Goal: Task Accomplishment & Management: Manage account settings

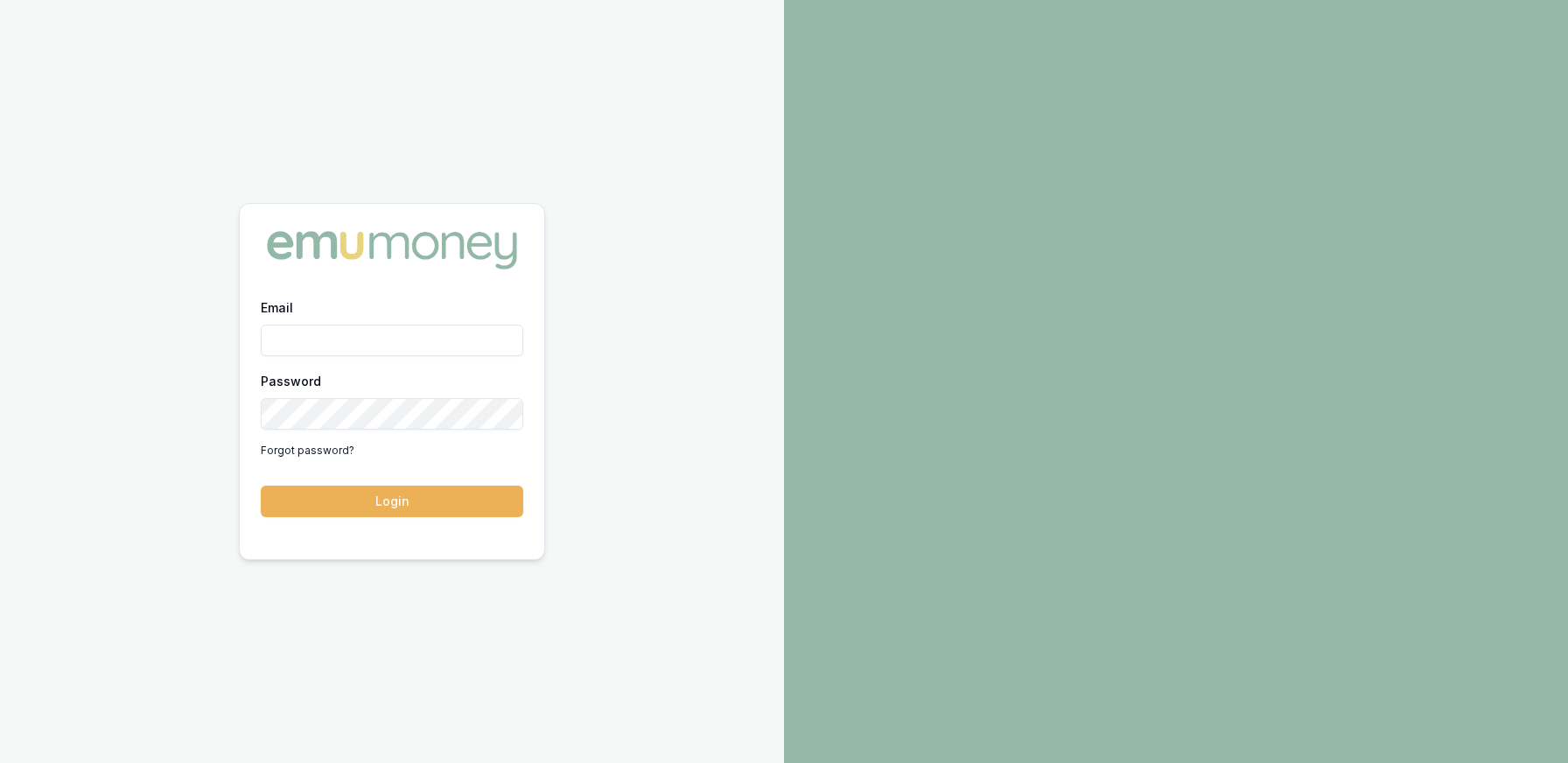
click at [413, 343] on input "Email" at bounding box center [392, 340] width 263 height 31
type input "[PERSON_NAME][EMAIL_ADDRESS][DOMAIN_NAME]"
click at [486, 497] on button "Login" at bounding box center [392, 501] width 263 height 31
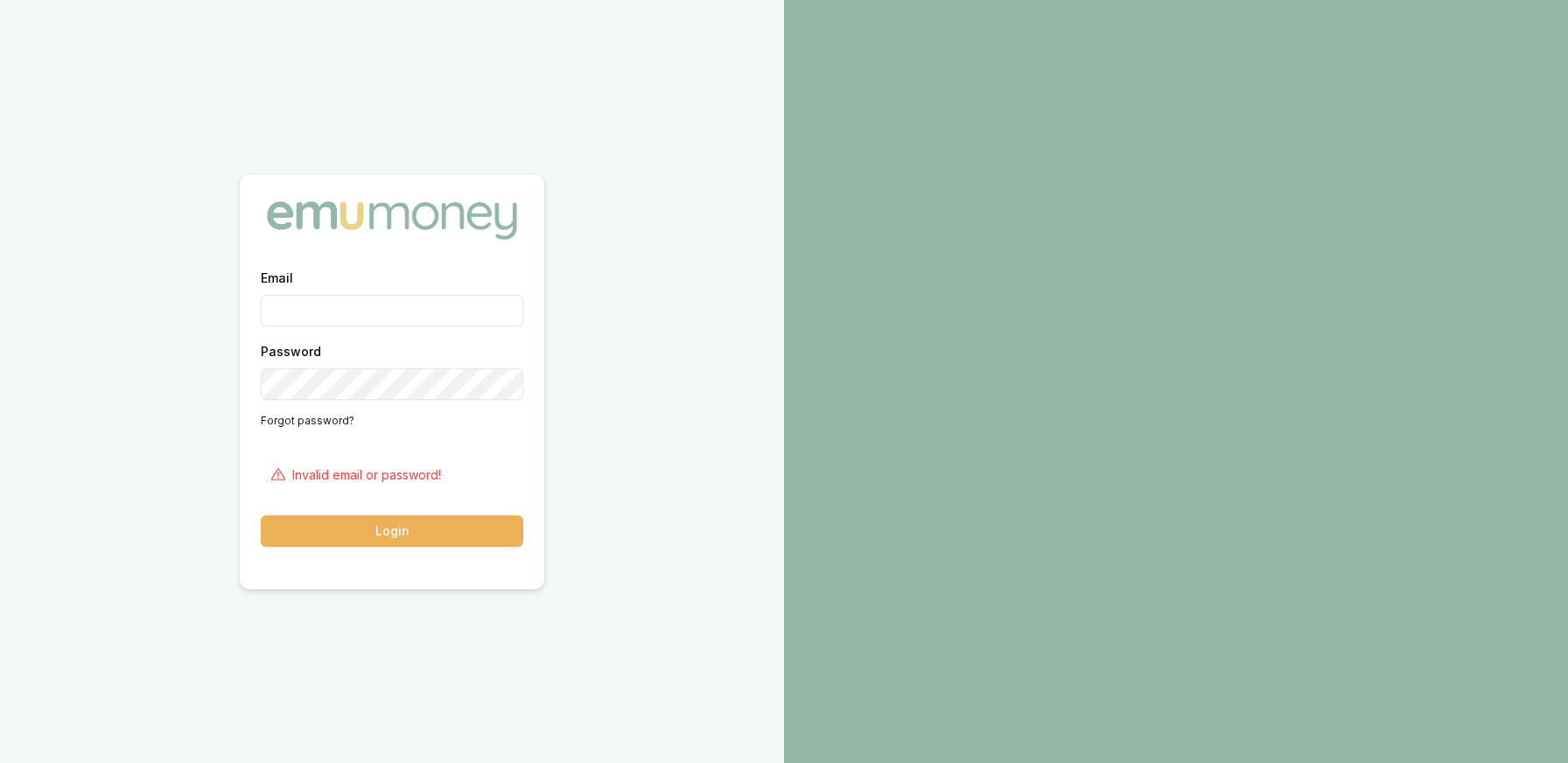
click at [396, 311] on input "Email" at bounding box center [392, 310] width 263 height 31
type input "paul@whoneedsleads.com.au"
click at [261, 515] on button "Login" at bounding box center [392, 531] width 263 height 31
